Goal: Download file/media

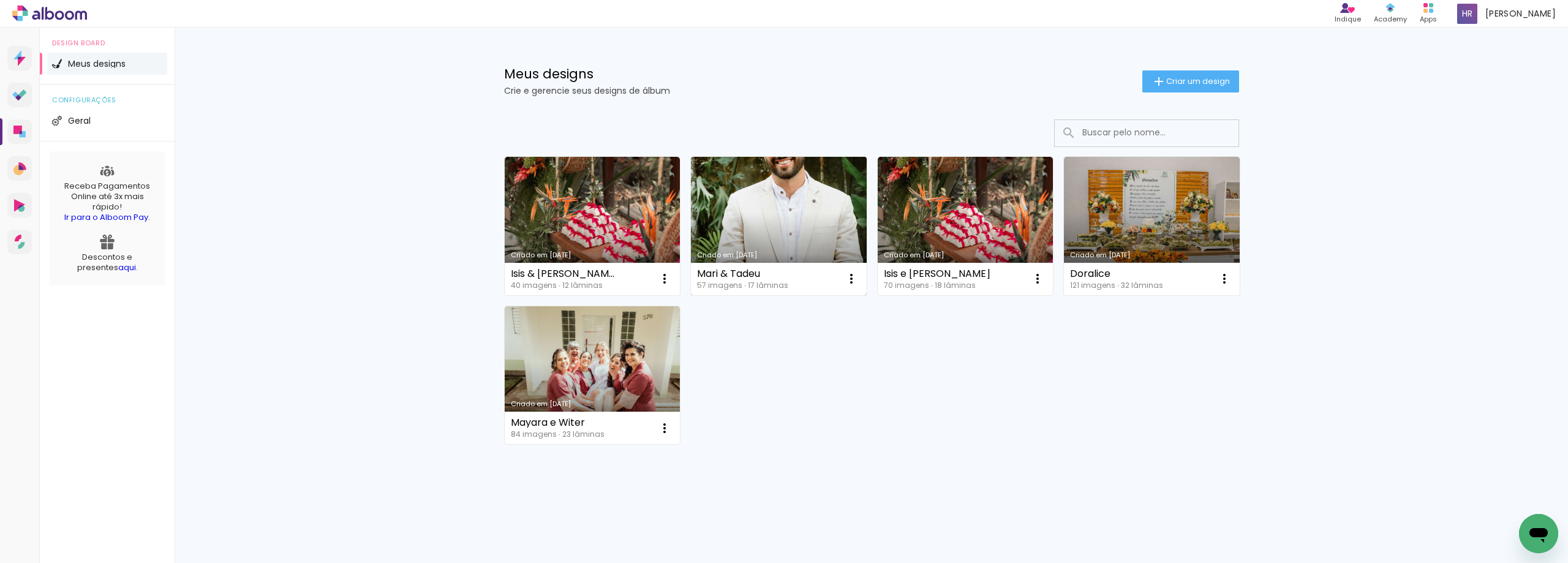
click at [750, 217] on link "Criado em [DATE]" at bounding box center [779, 226] width 176 height 138
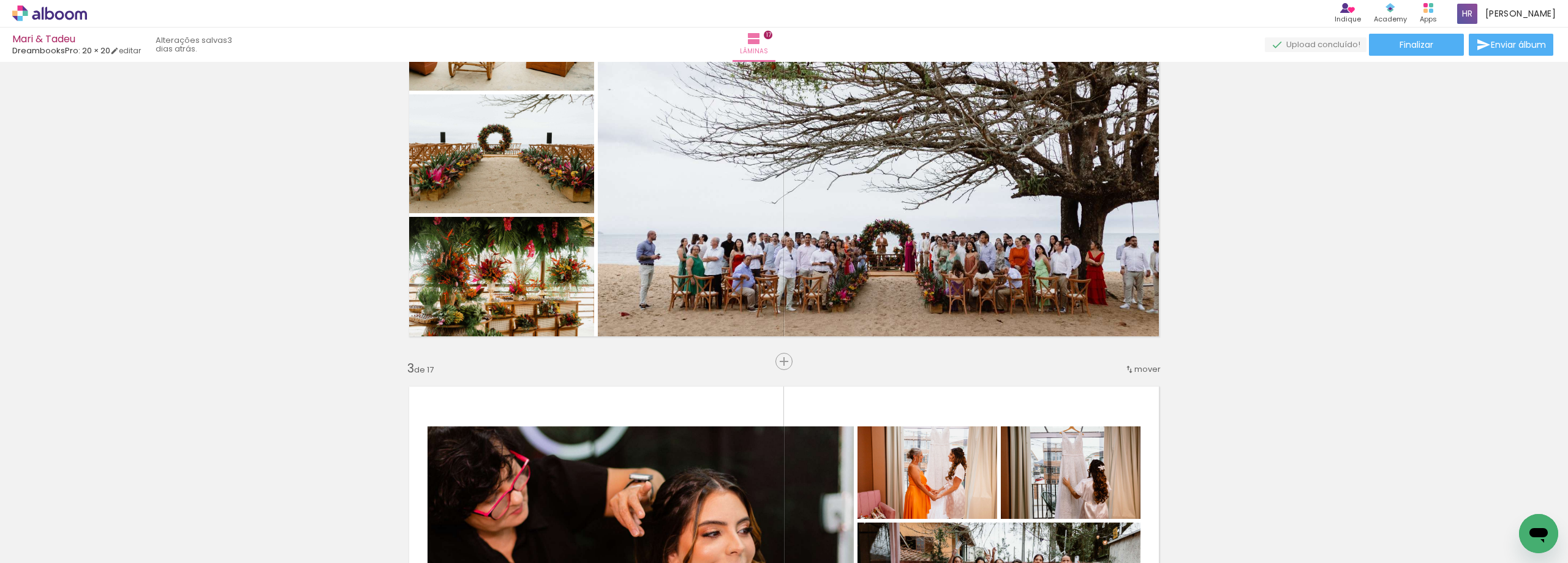
scroll to position [858, 0]
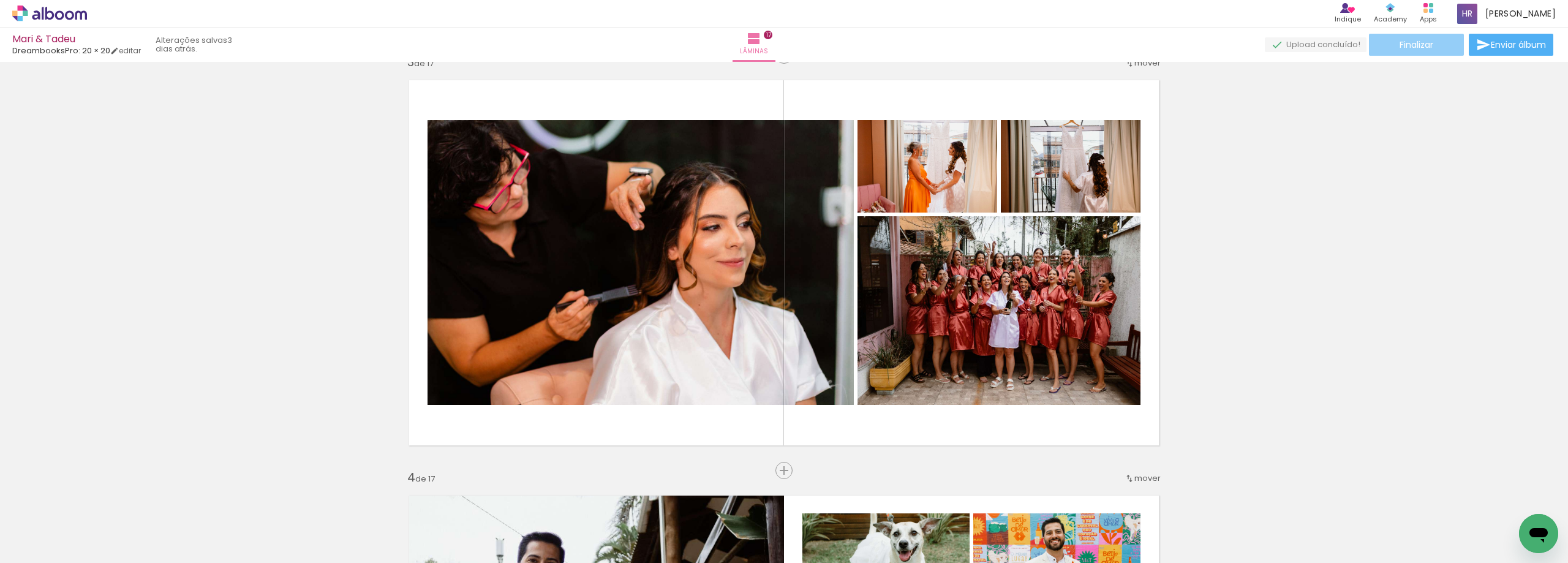
click at [779, 41] on span "Finalizar" at bounding box center [1416, 44] width 34 height 9
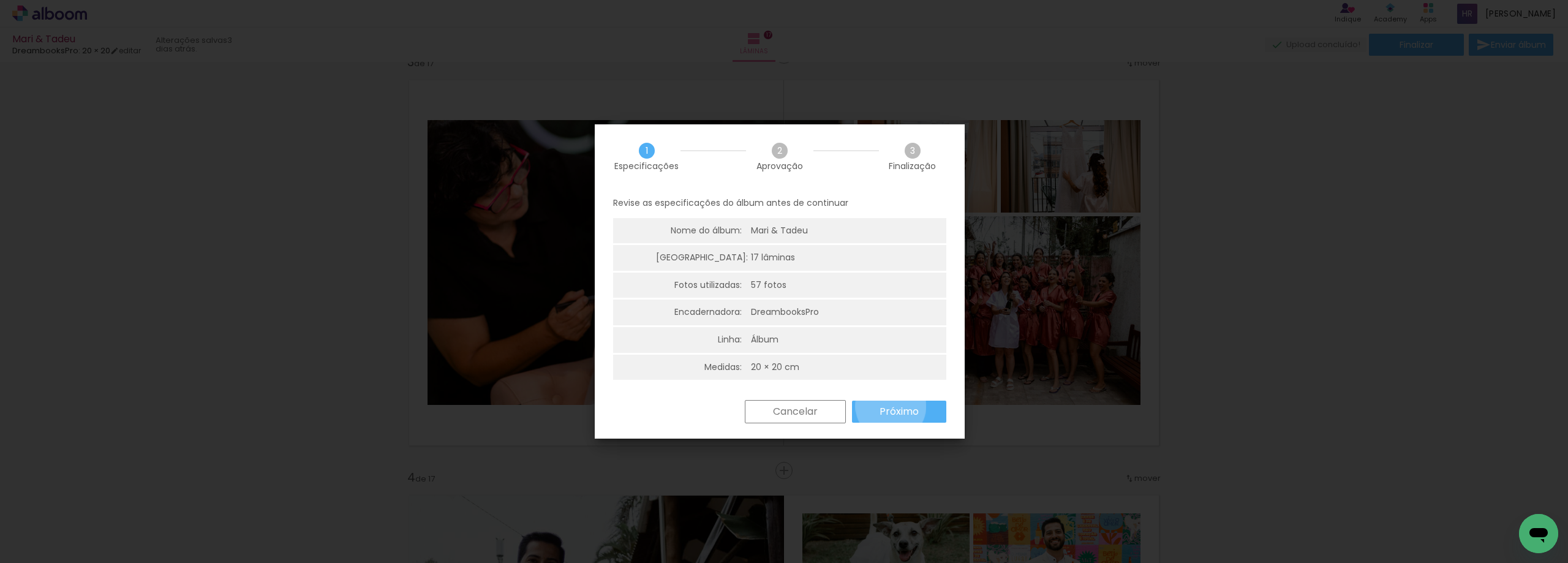
click at [779, 491] on slot "Próximo" at bounding box center [782, 497] width 13 height 13
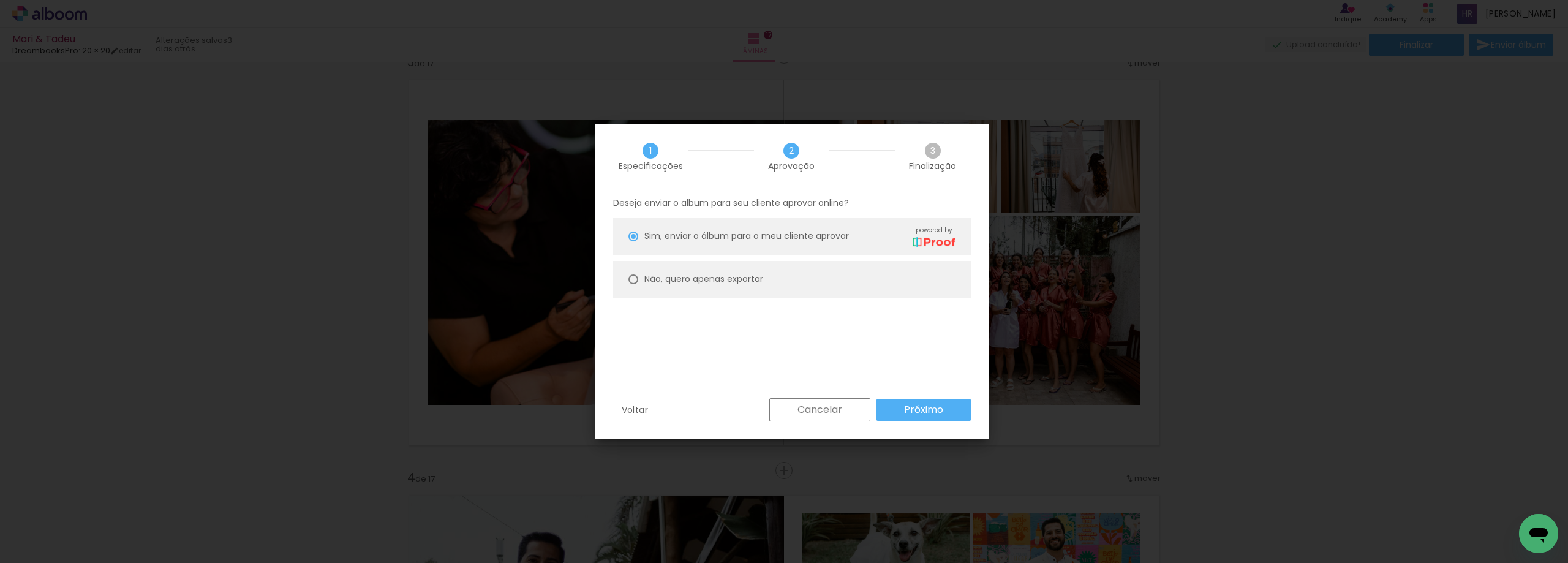
click at [779, 491] on paper-radio-button "Não, quero apenas exportar" at bounding box center [1400, 497] width 13 height 13
type paper-radio-button "on"
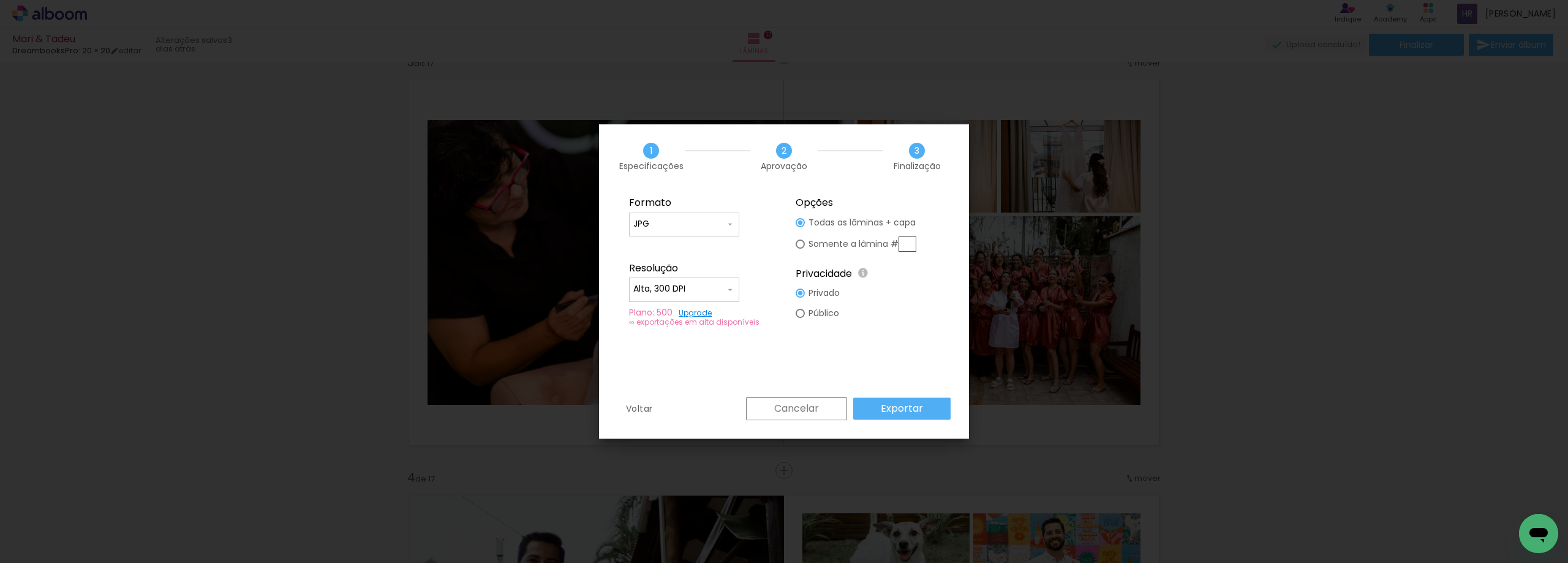
click at [0, 0] on slot "Exportar" at bounding box center [0, 0] width 0 height 0
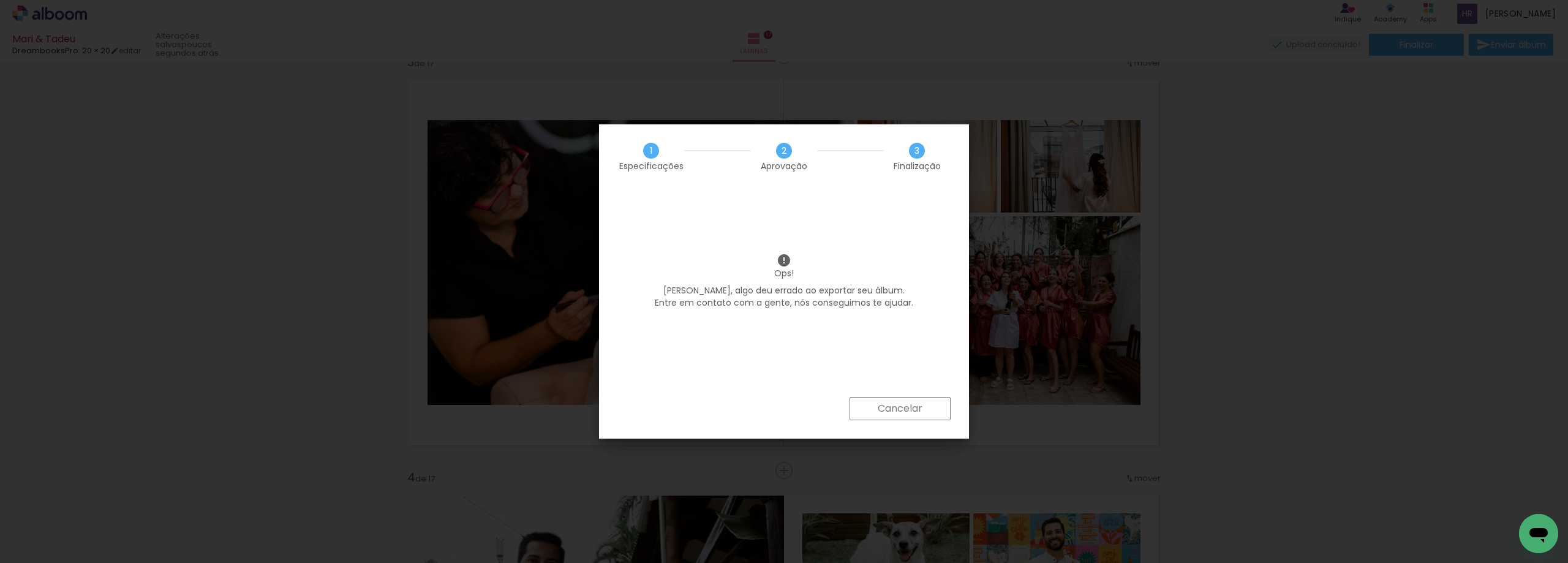
click at [0, 0] on slot "Cancelar" at bounding box center [0, 0] width 0 height 0
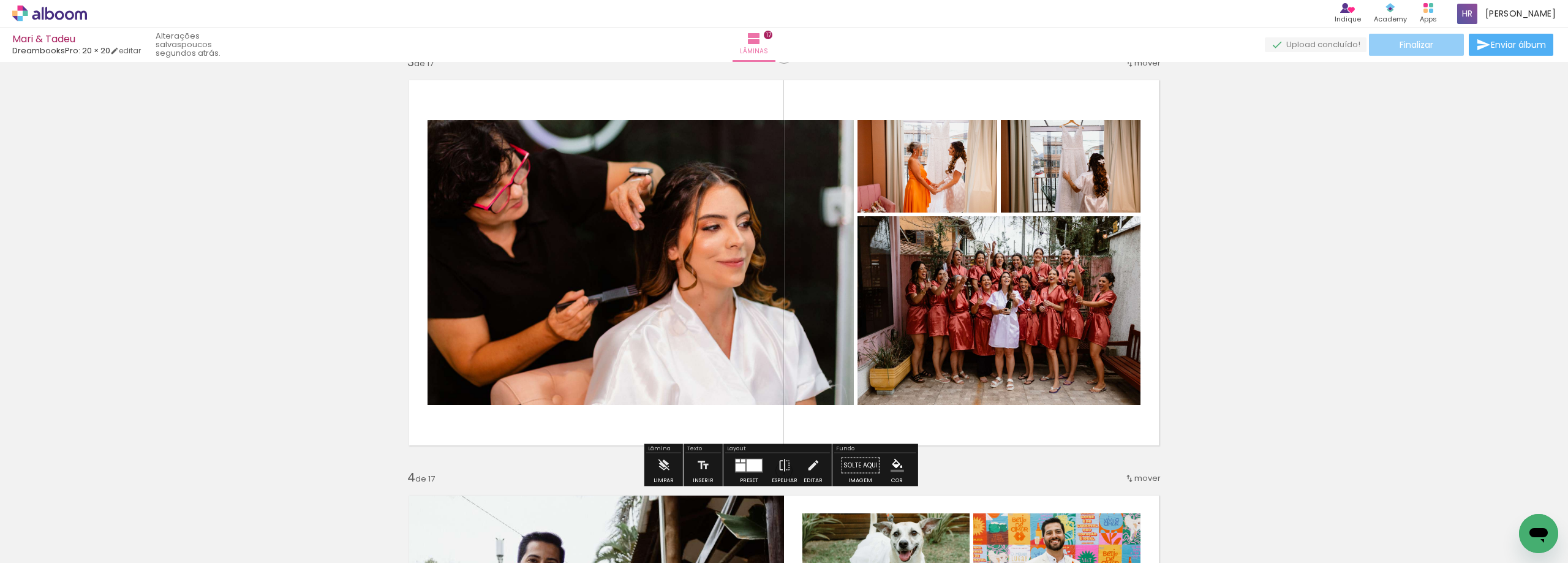
click at [779, 47] on span "Finalizar" at bounding box center [1416, 44] width 34 height 9
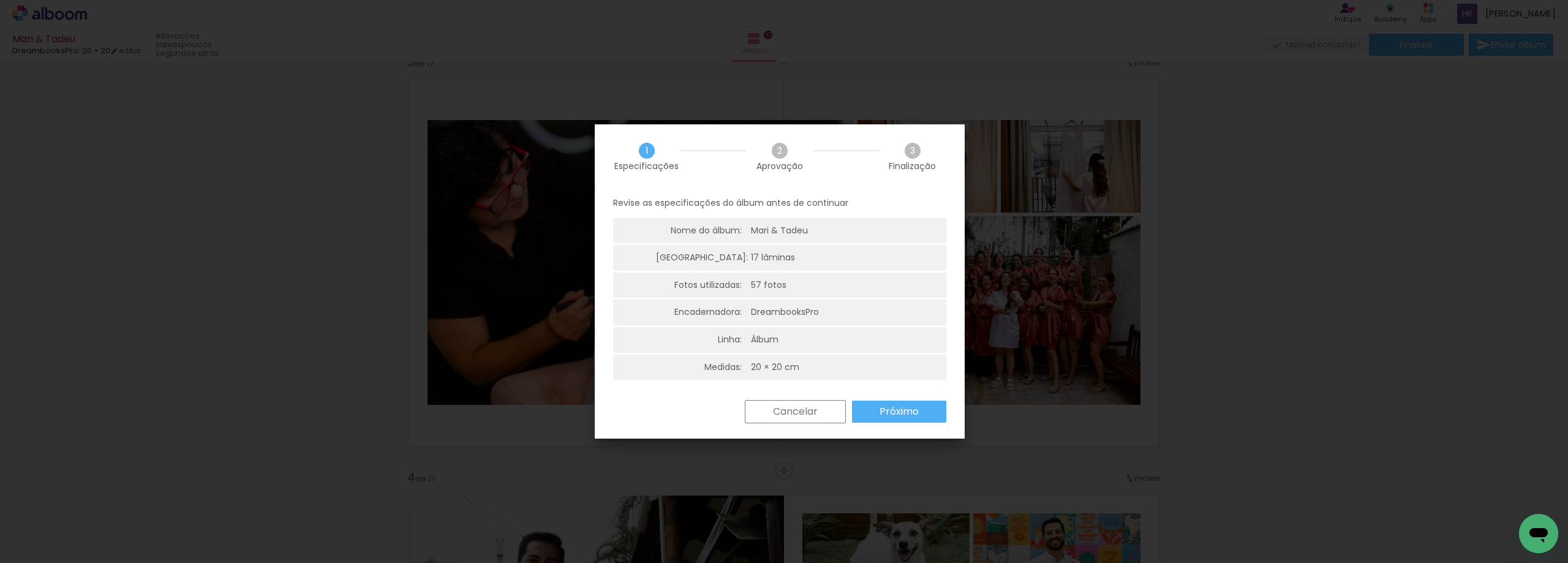
click at [779, 491] on slot "Próximo" at bounding box center [782, 497] width 13 height 13
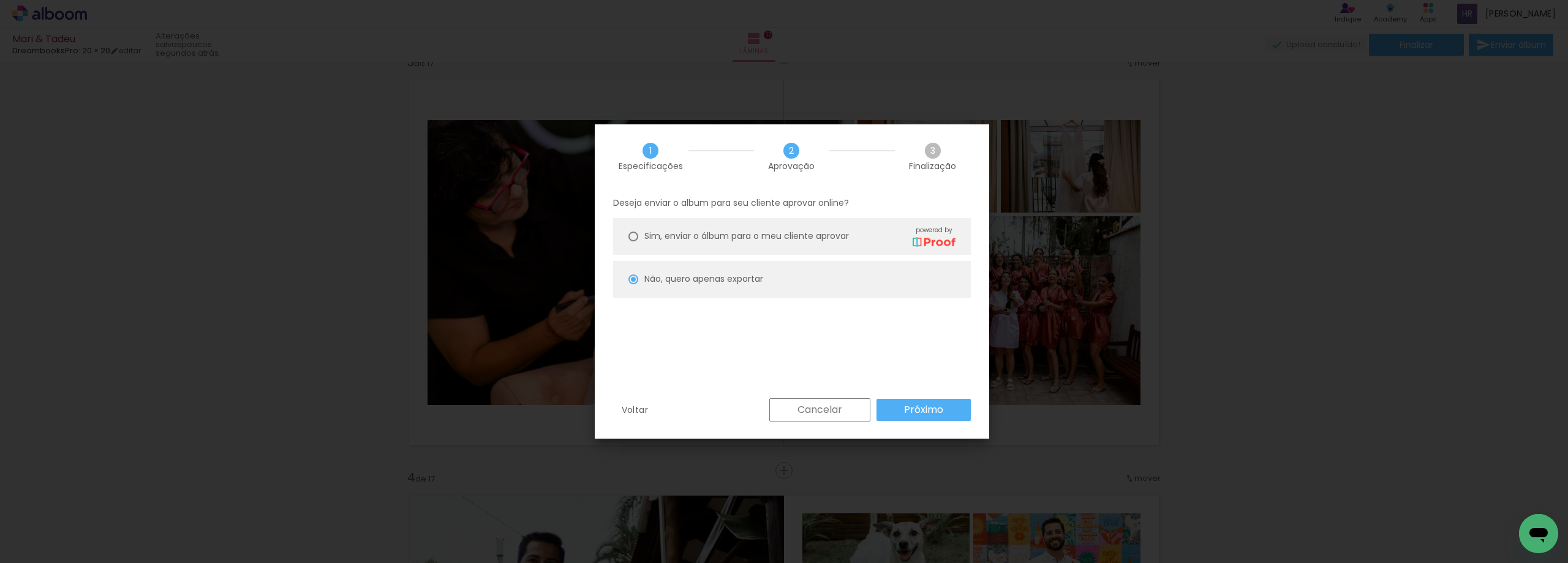
type input "Alta, 300 DPI"
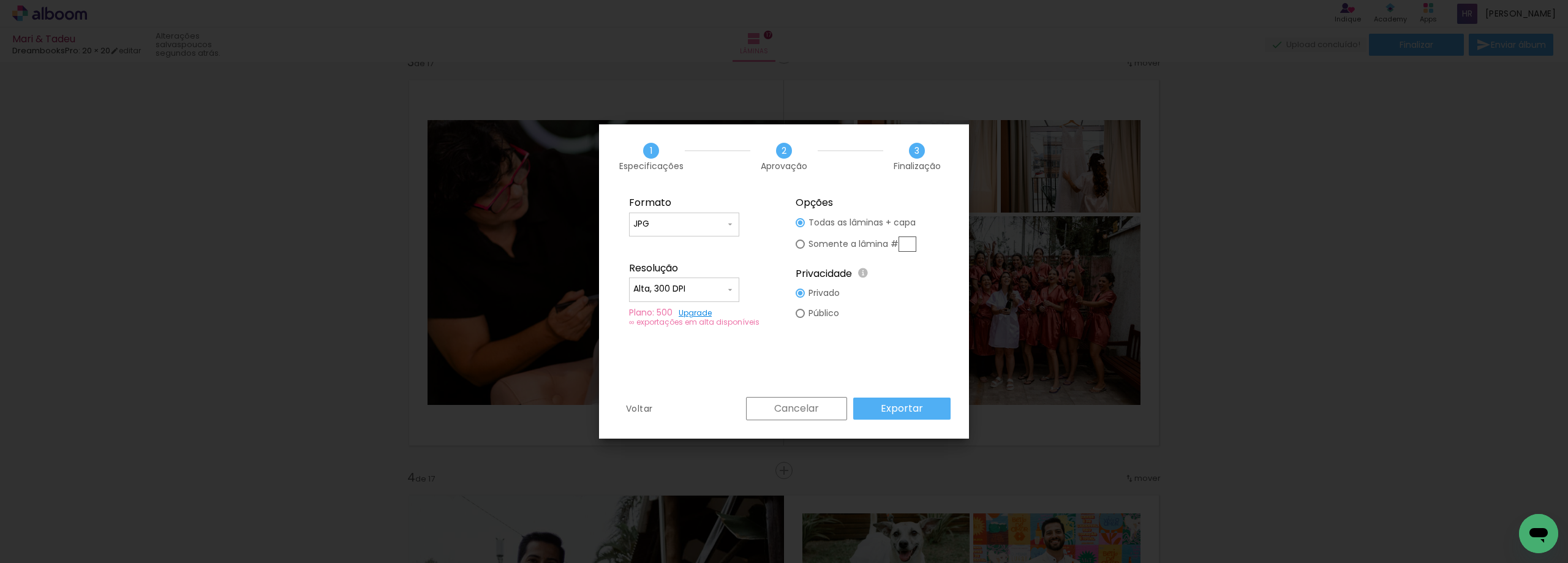
click at [0, 0] on slot "Exportar" at bounding box center [0, 0] width 0 height 0
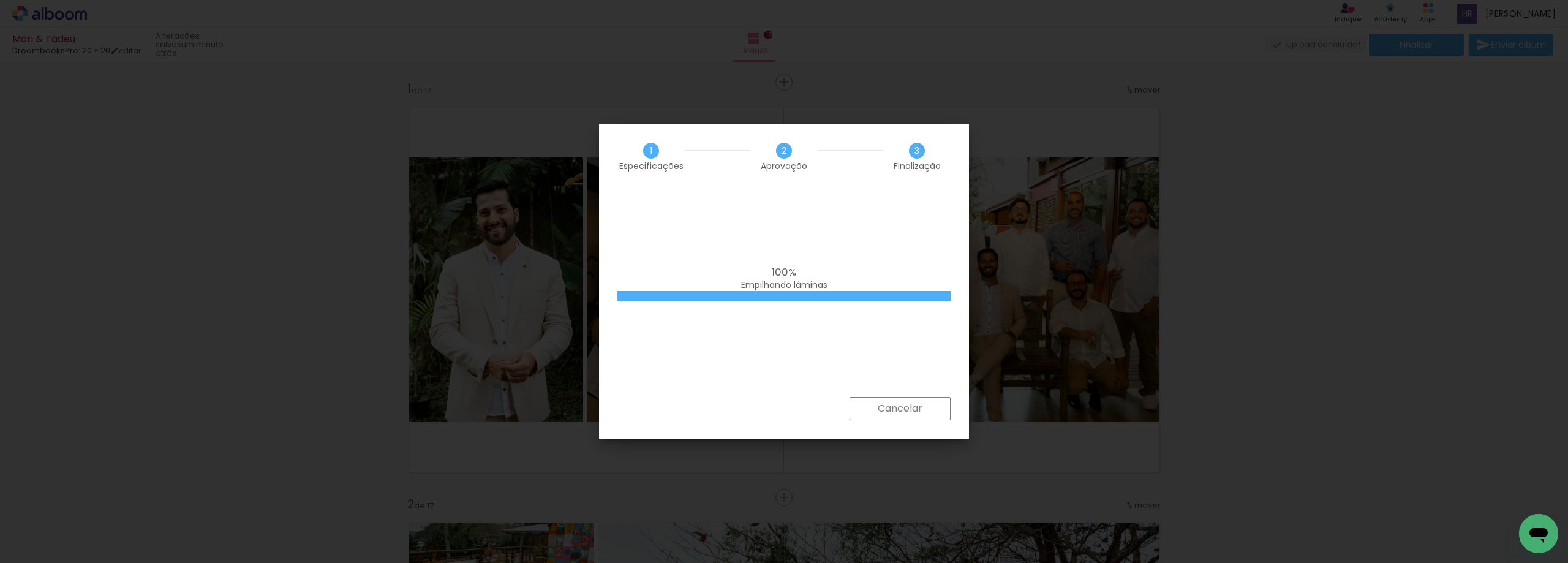
scroll to position [858, 0]
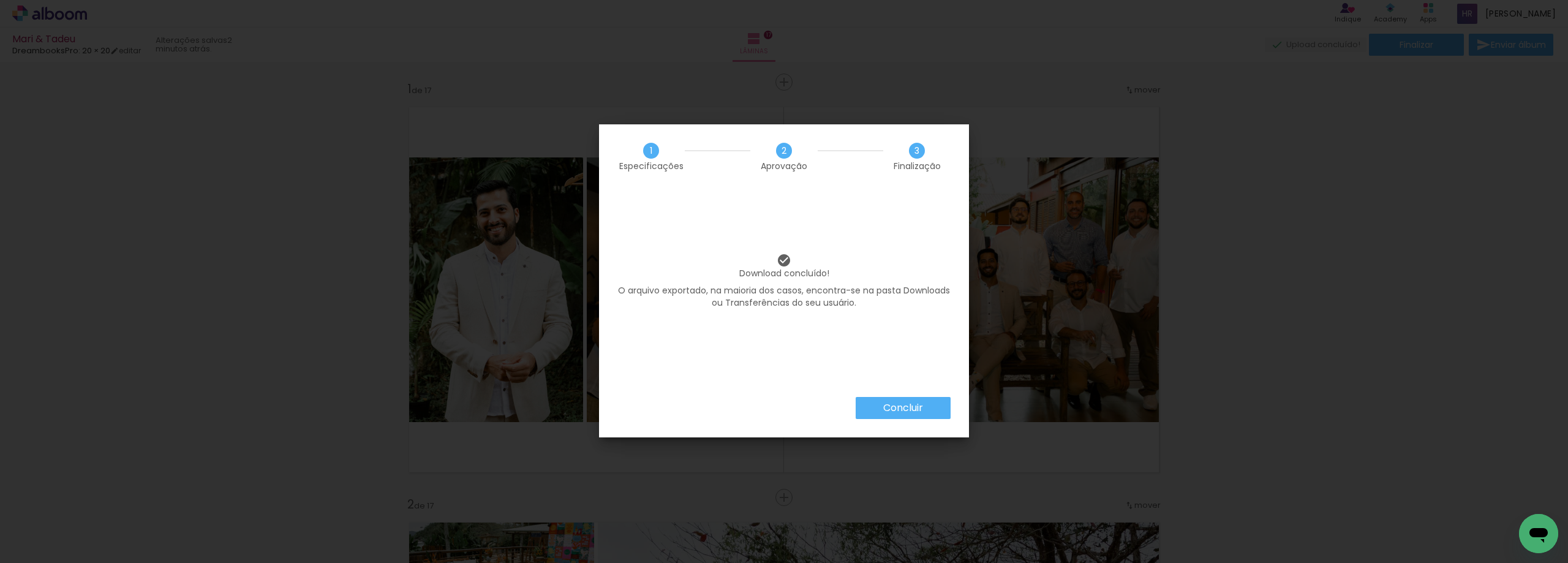
scroll to position [858, 0]
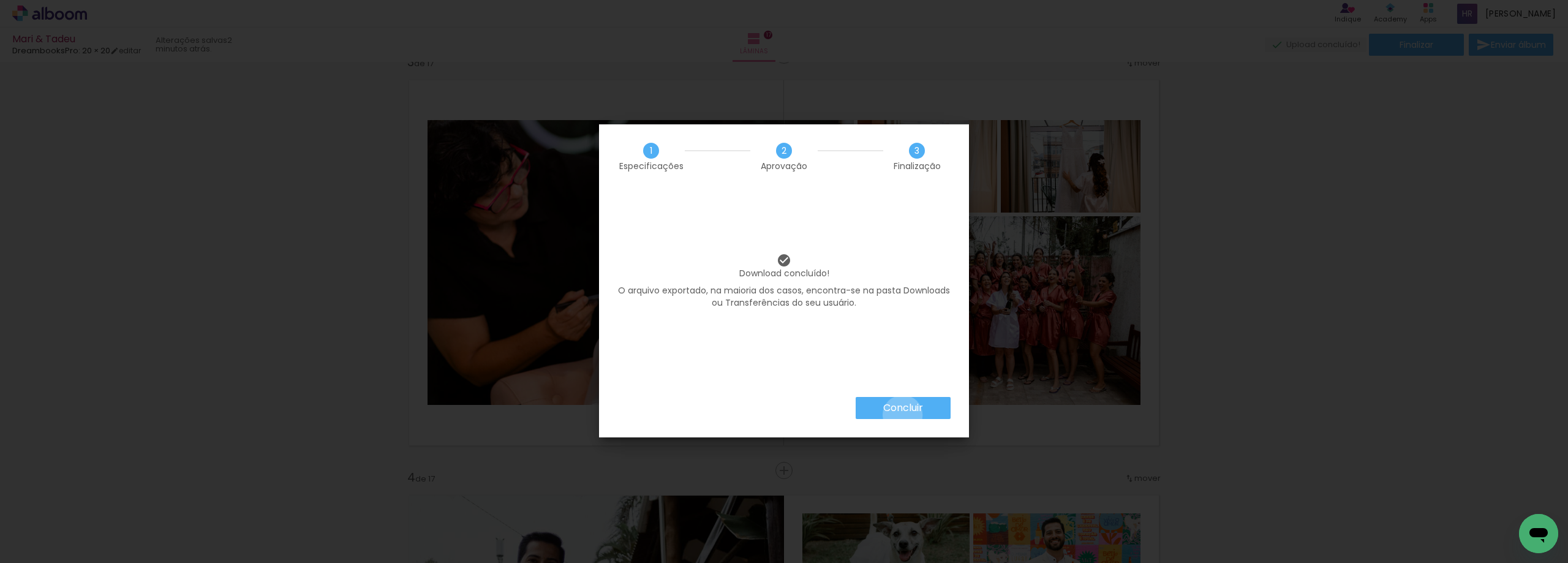
click at [902, 414] on paper-button "Concluir" at bounding box center [903, 408] width 95 height 22
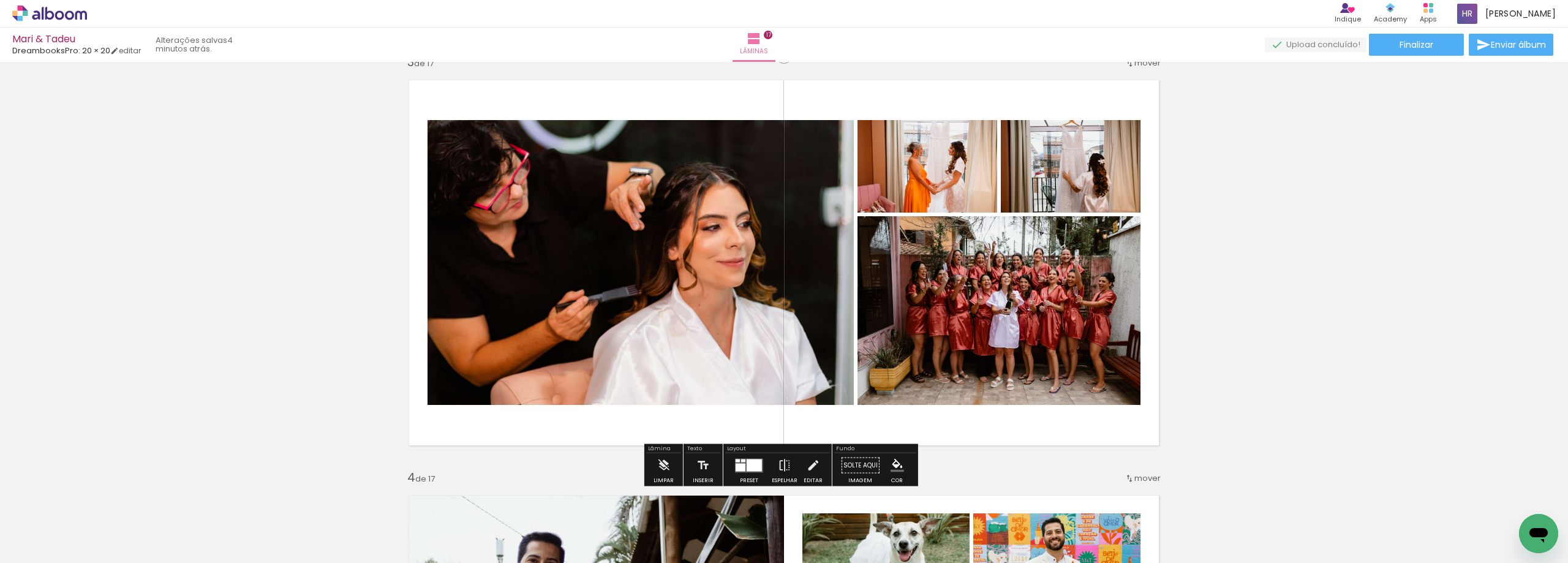
click at [44, 13] on icon at bounding box center [50, 13] width 75 height 16
